Goal: Entertainment & Leisure: Consume media (video, audio)

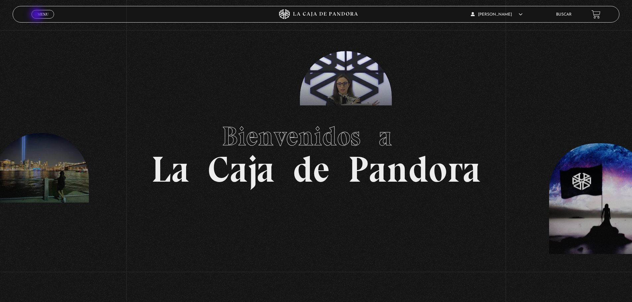
click at [37, 15] on span "Menu" at bounding box center [42, 14] width 11 height 4
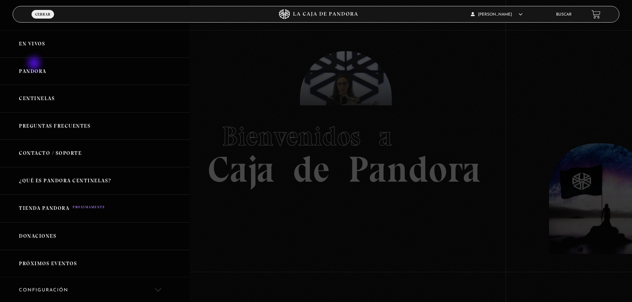
click at [35, 64] on link "Pandora" at bounding box center [95, 72] width 190 height 28
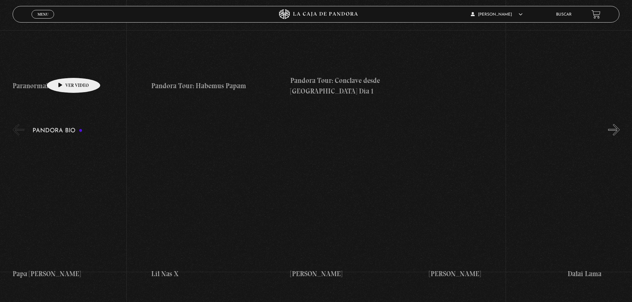
scroll to position [896, 0]
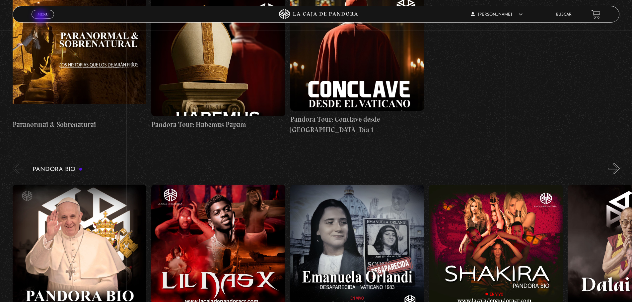
click at [41, 17] on link "Menu Cerrar" at bounding box center [43, 14] width 23 height 9
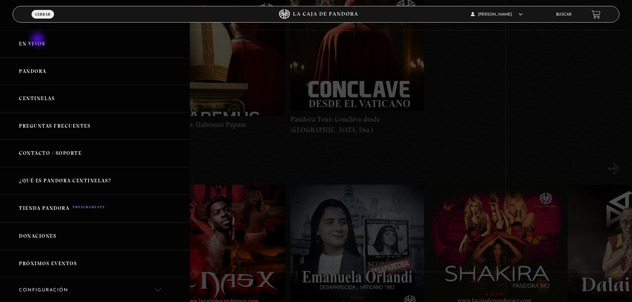
click at [38, 40] on link "En vivos" at bounding box center [95, 44] width 190 height 28
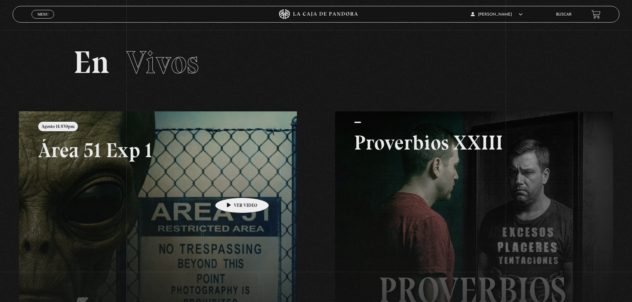
click at [232, 188] on link at bounding box center [335, 262] width 632 height 302
